Goal: Information Seeking & Learning: Learn about a topic

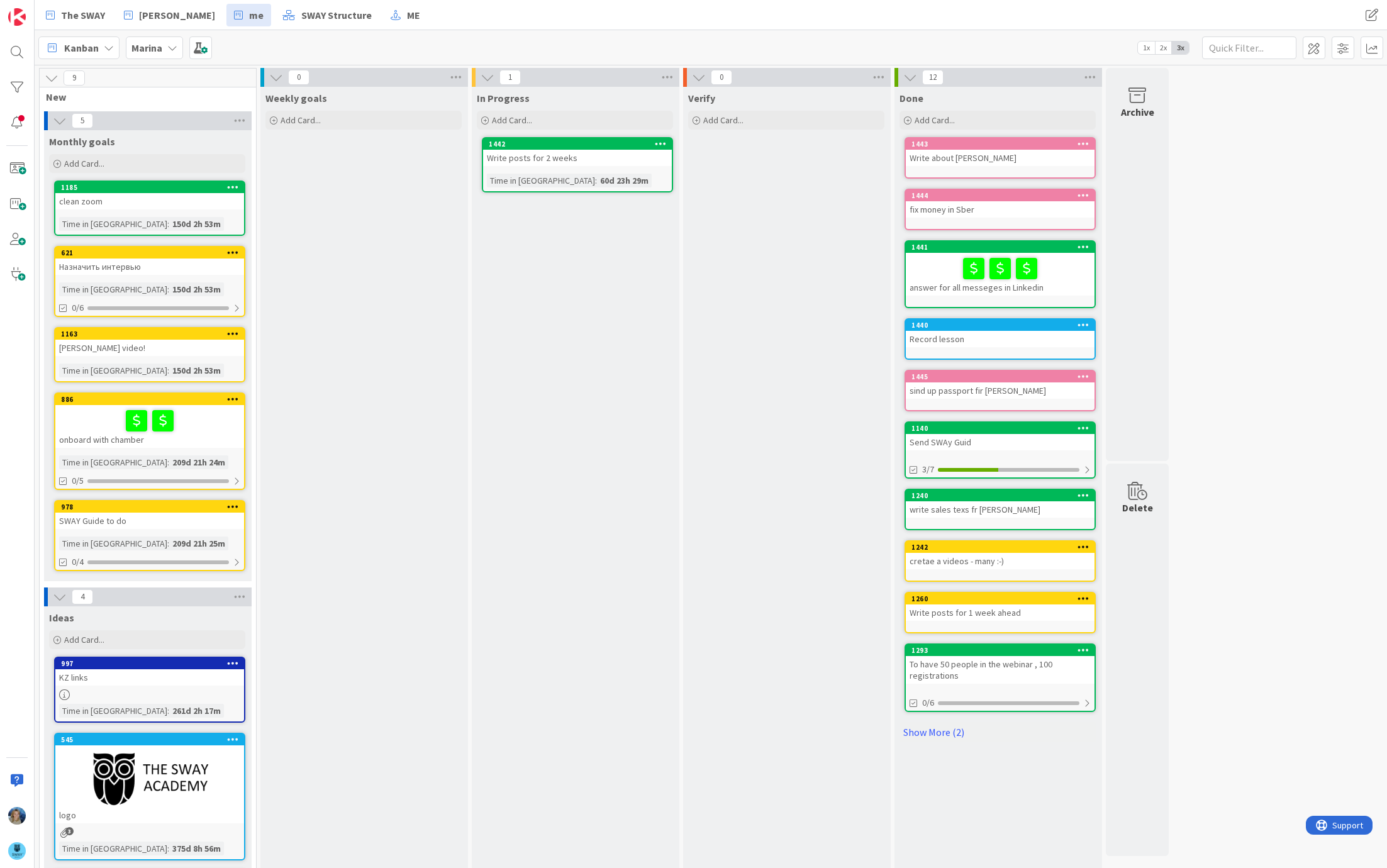
click at [148, 44] on b "Marina" at bounding box center [147, 48] width 30 height 13
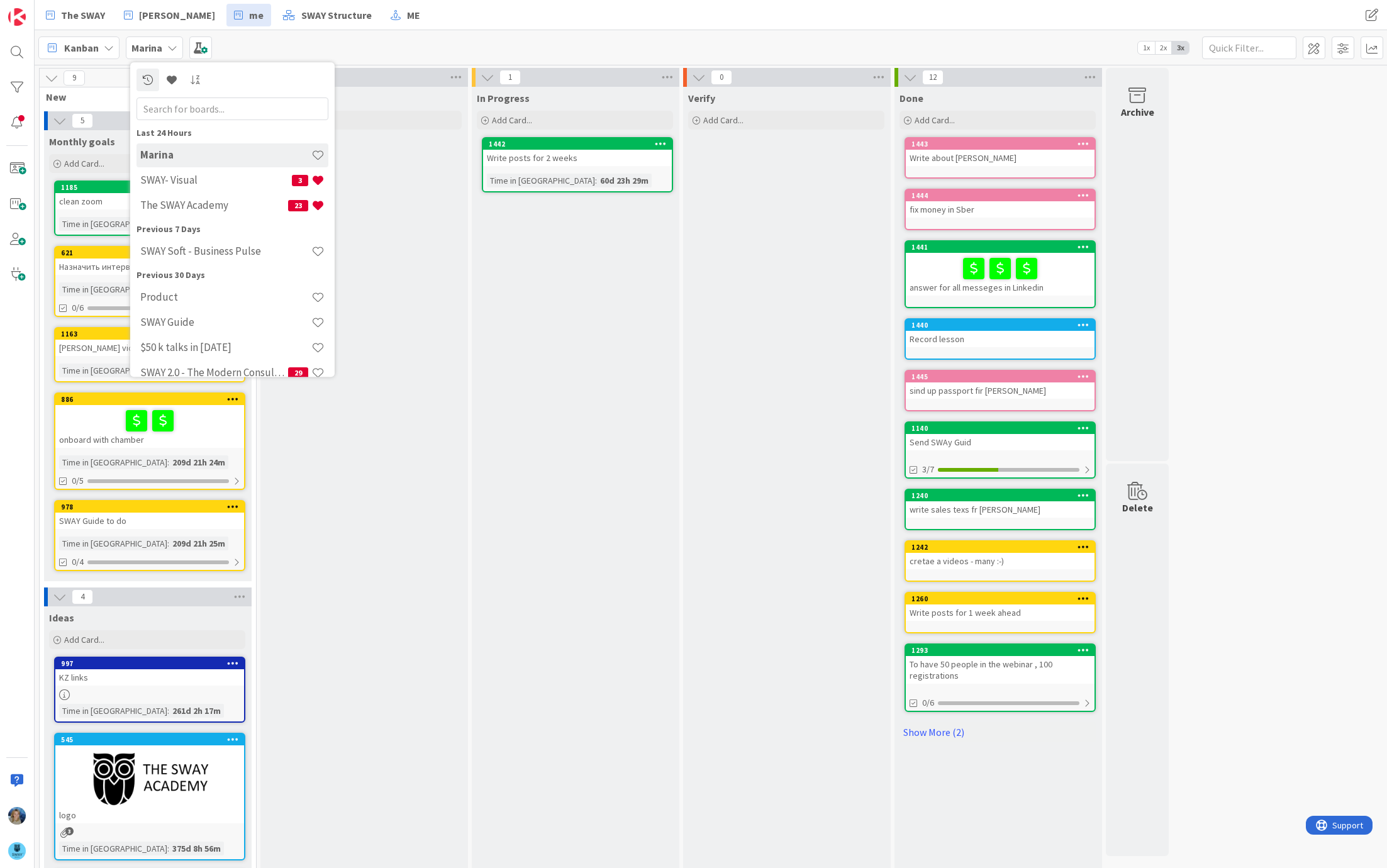
click at [599, 338] on div "In Progress Add Card... 1442 Write posts for 2 weeks Time in [GEOGRAPHIC_DATA] …" at bounding box center [575, 553] width 206 height 933
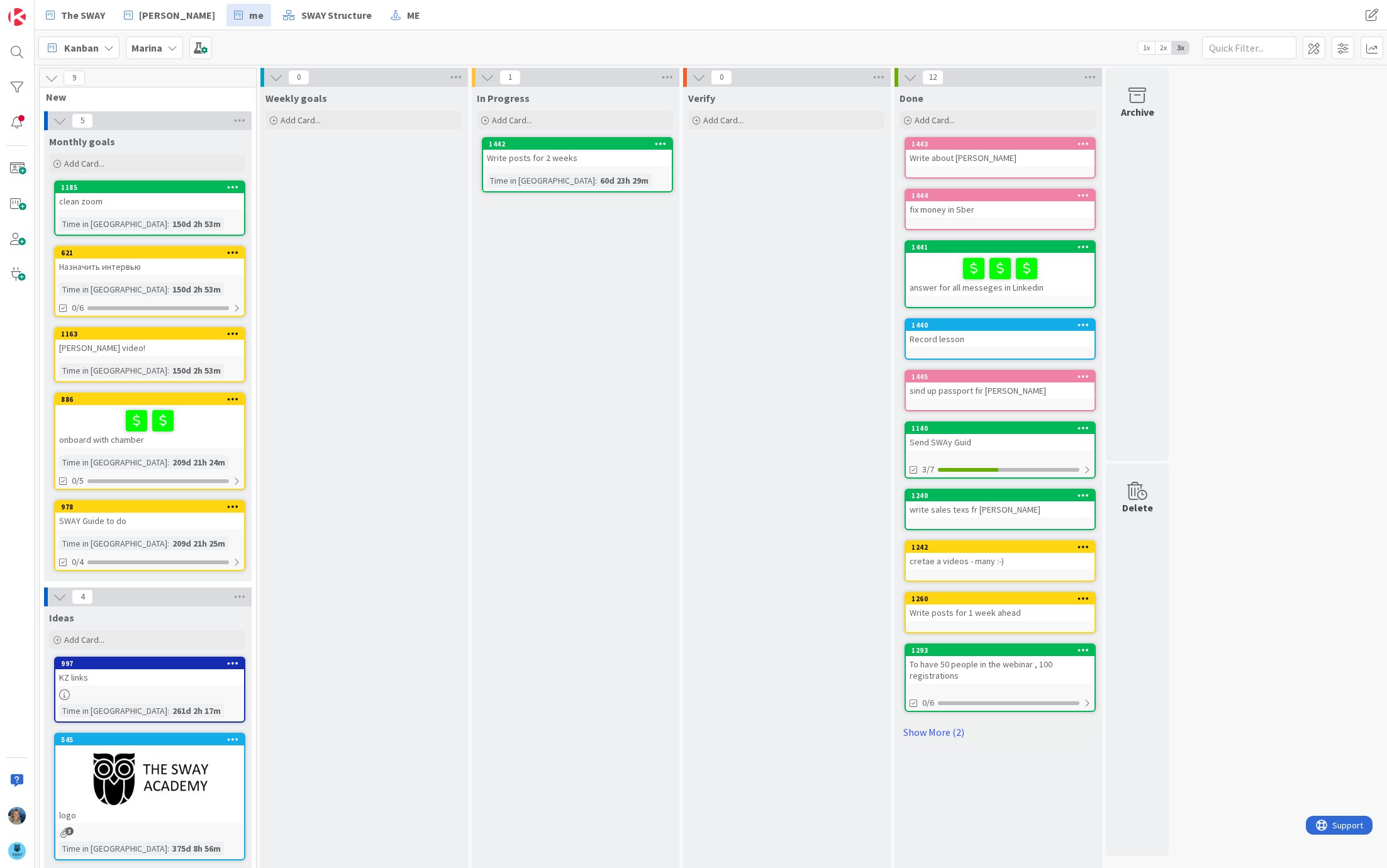
click at [153, 50] on b "Marina" at bounding box center [147, 48] width 30 height 13
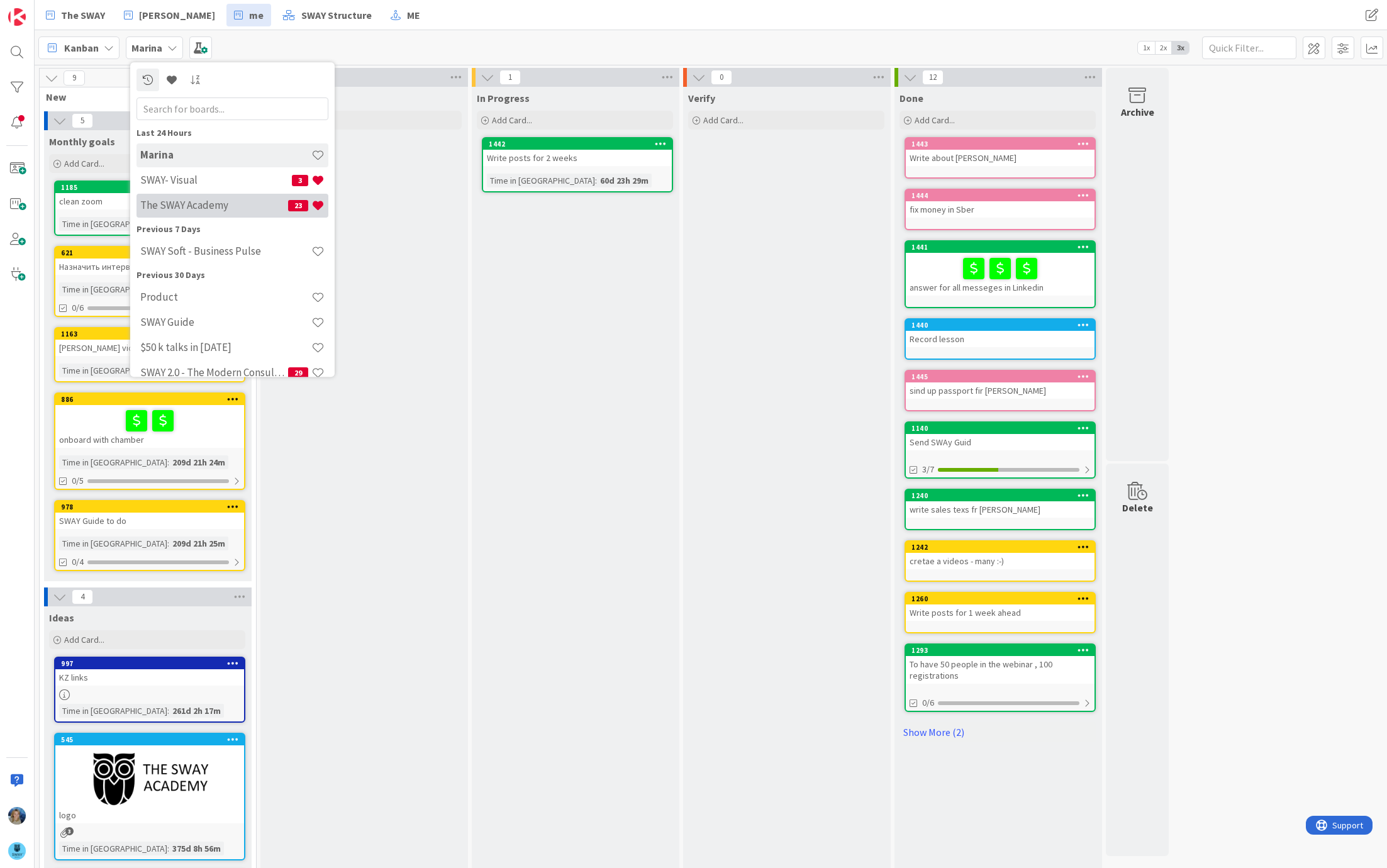
click at [216, 206] on h4 "The SWAY Academy" at bounding box center [213, 205] width 148 height 13
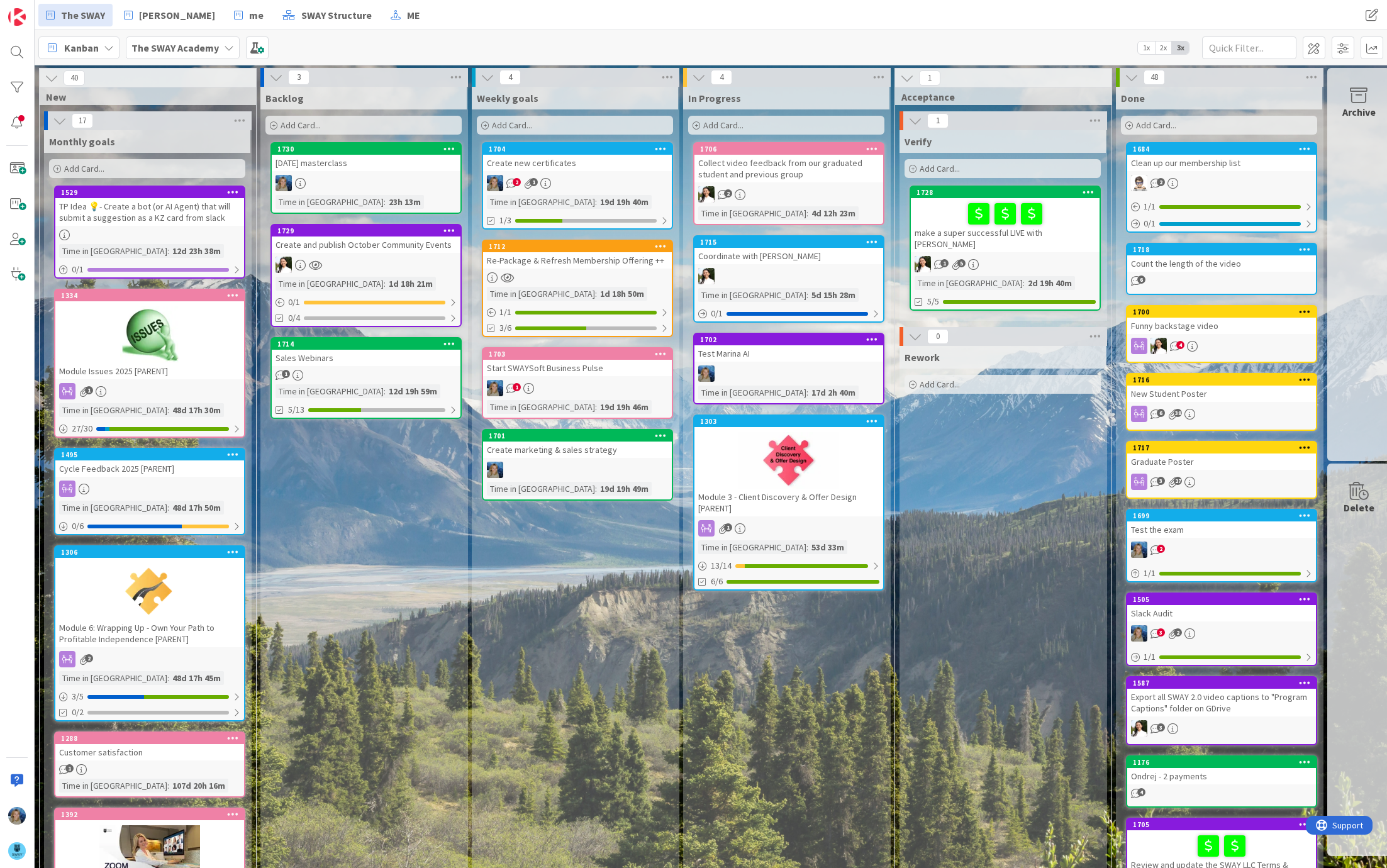
click at [585, 165] on div "Create new certificates" at bounding box center [577, 163] width 189 height 16
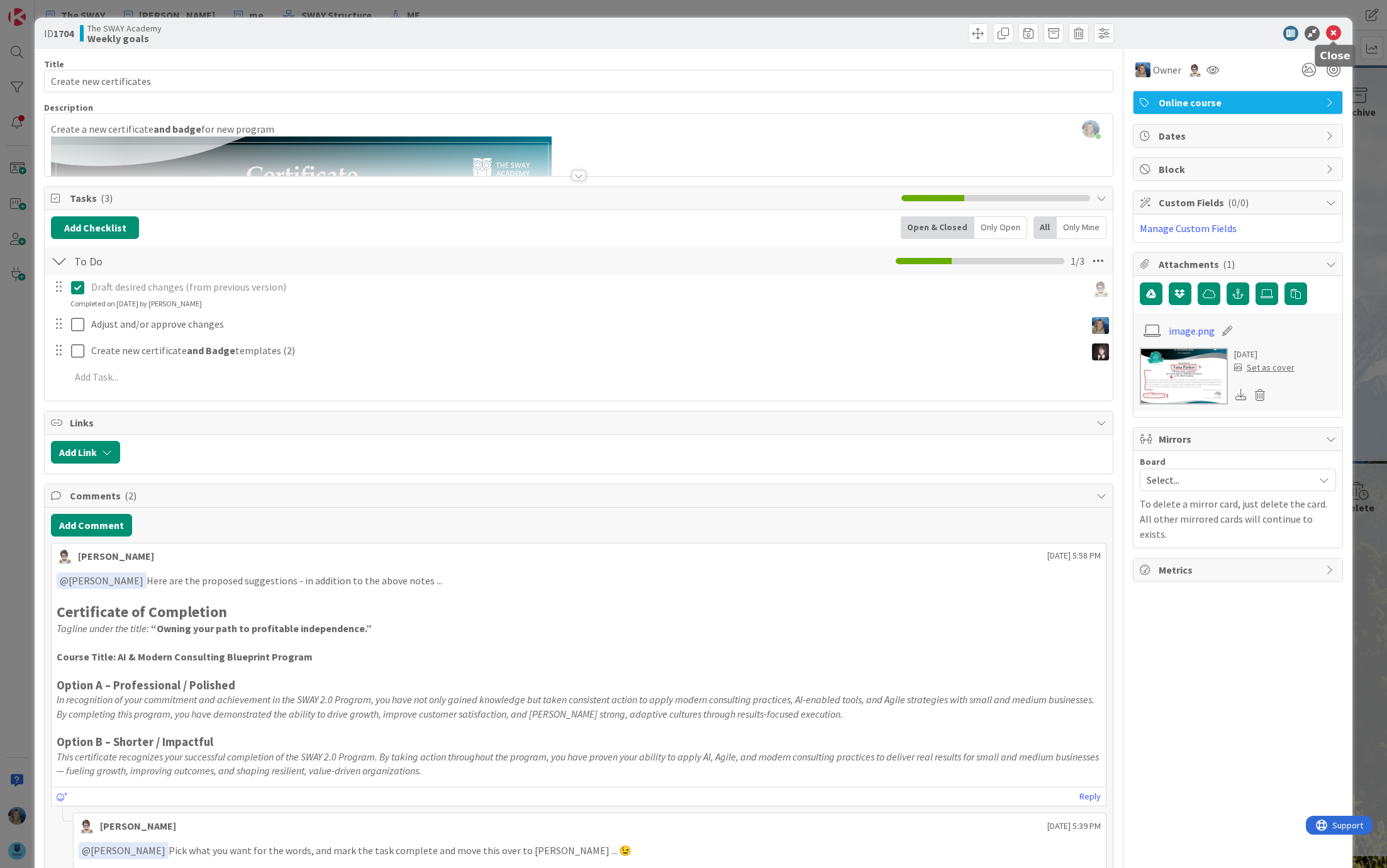
click at [1332, 34] on icon at bounding box center [1333, 33] width 15 height 15
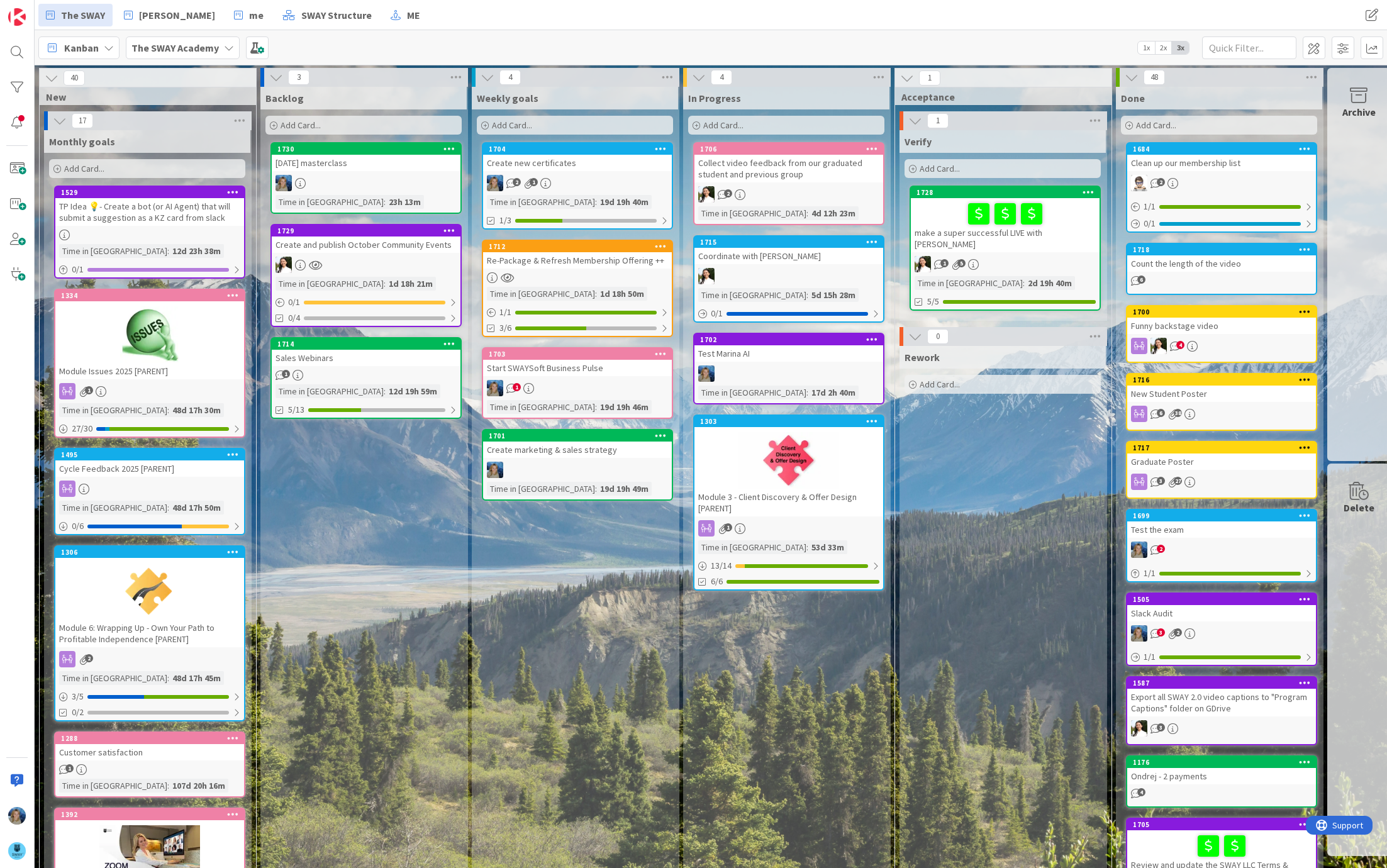
click at [368, 178] on div at bounding box center [366, 183] width 189 height 16
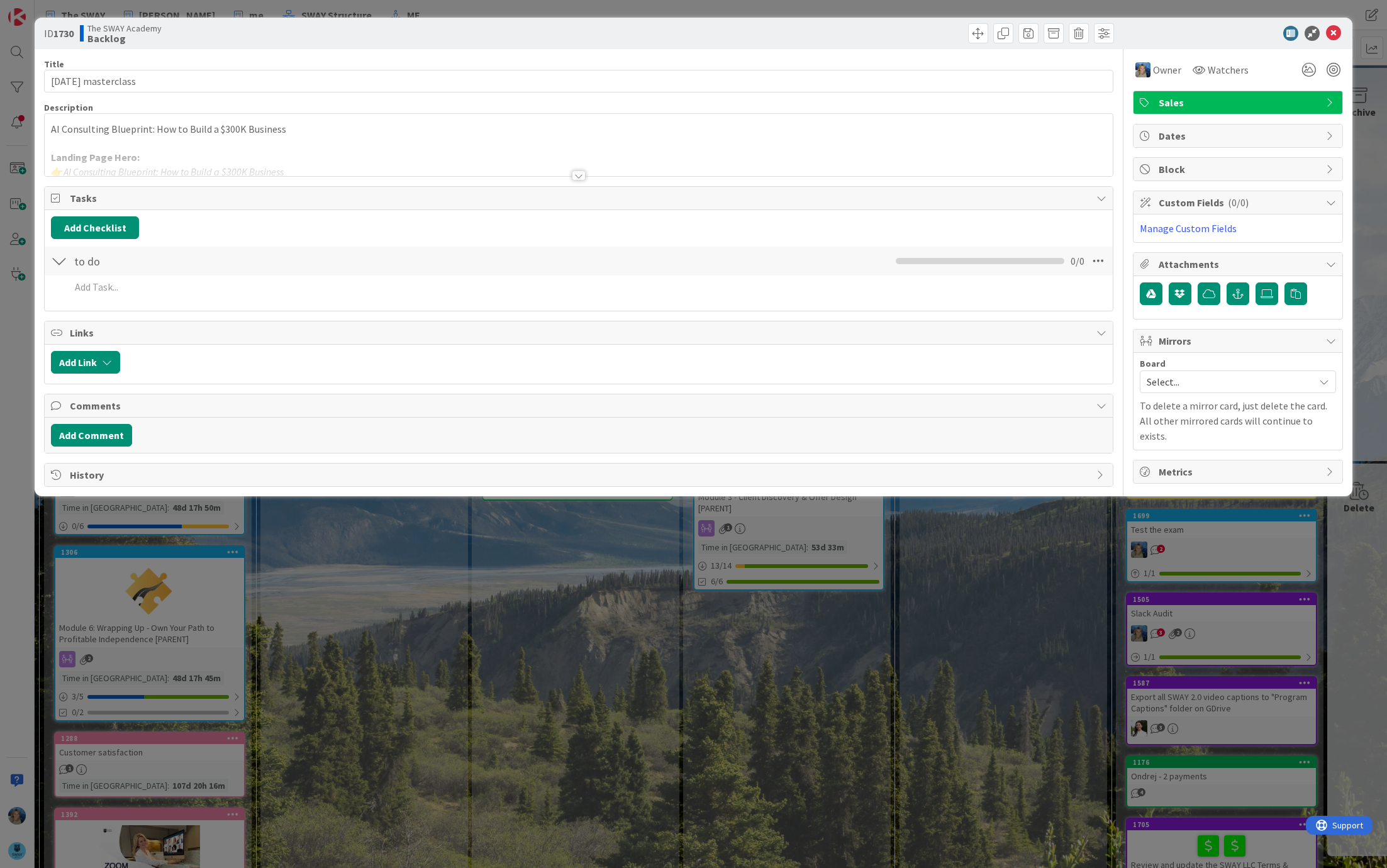
click at [356, 161] on div at bounding box center [579, 161] width 1069 height 32
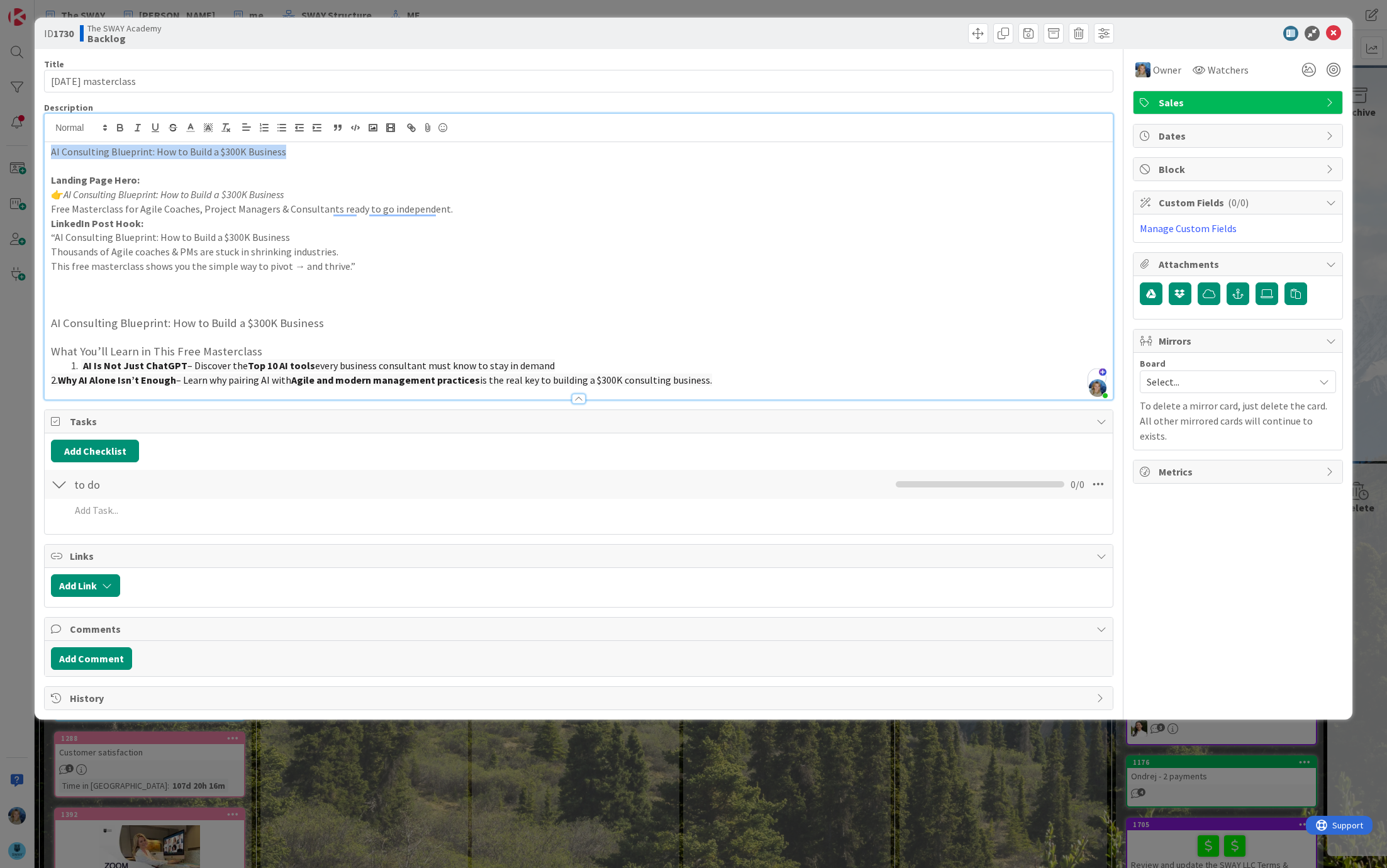
drag, startPoint x: 324, startPoint y: 151, endPoint x: 48, endPoint y: 152, distance: 276.0
click at [48, 152] on div "AI Consulting Blueprint: How to Build a $300K Business Landing Page Hero: 👉 AI …" at bounding box center [579, 271] width 1069 height 257
copy p "AI Consulting Blueprint: How to Build a $300K Business"
click at [500, 221] on p "LinkedIn Post Hook:" at bounding box center [579, 223] width 1056 height 14
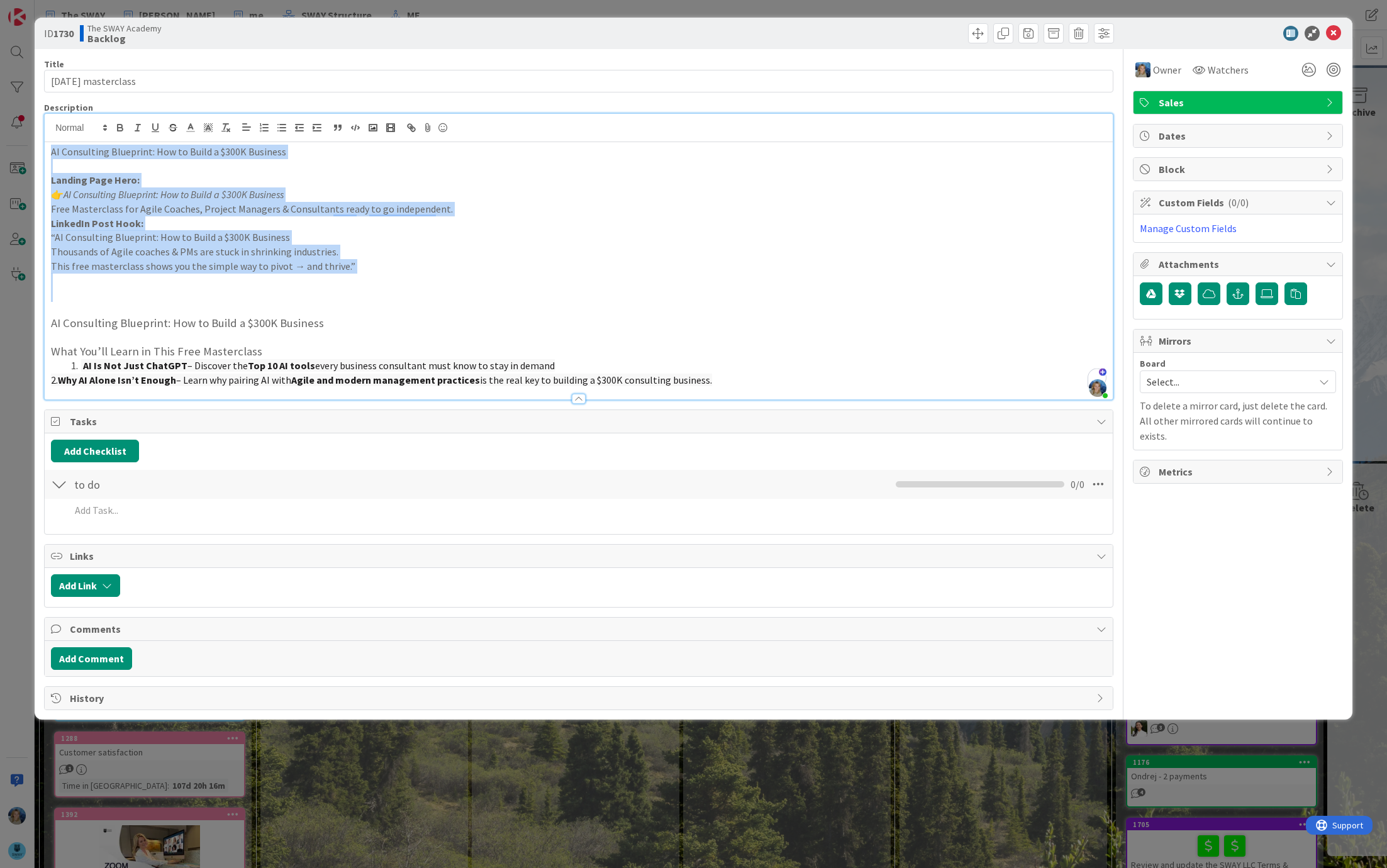
drag, startPoint x: 49, startPoint y: 153, endPoint x: 334, endPoint y: 292, distance: 317.1
click at [334, 292] on div "AI Consulting Blueprint: How to Build a $300K Business Landing Page Hero: 👉 AI …" at bounding box center [579, 271] width 1069 height 257
copy div "AI Consulting Blueprint: How to Build a $300K Business Landing Page Hero: 👉 AI …"
